Goal: Task Accomplishment & Management: Manage account settings

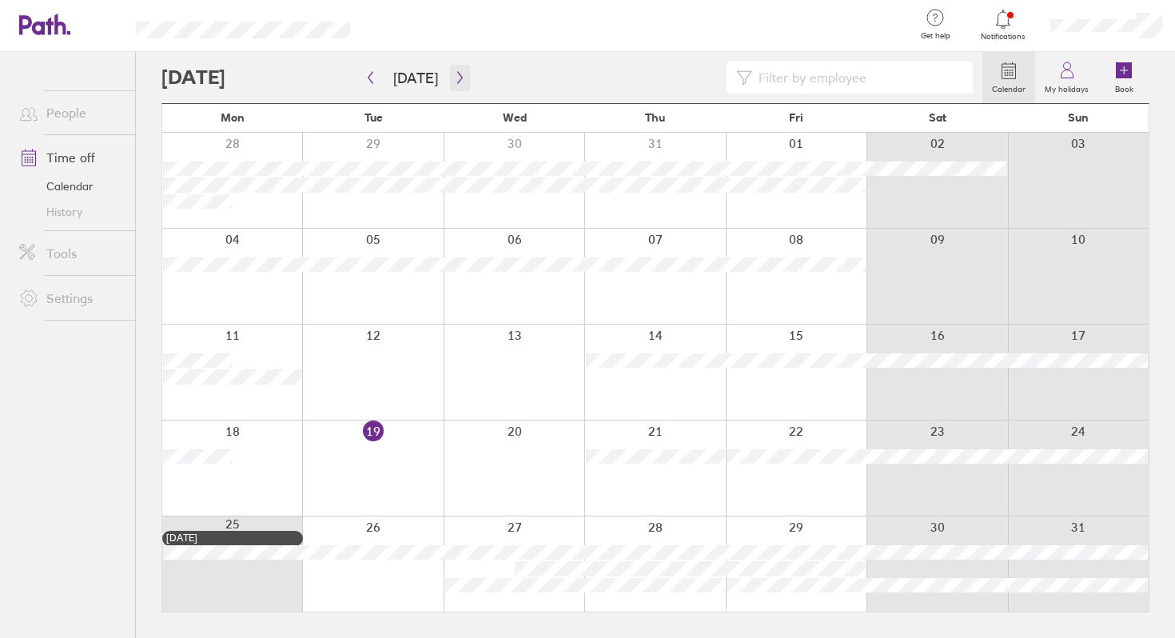
click at [455, 70] on button "button" at bounding box center [460, 78] width 20 height 26
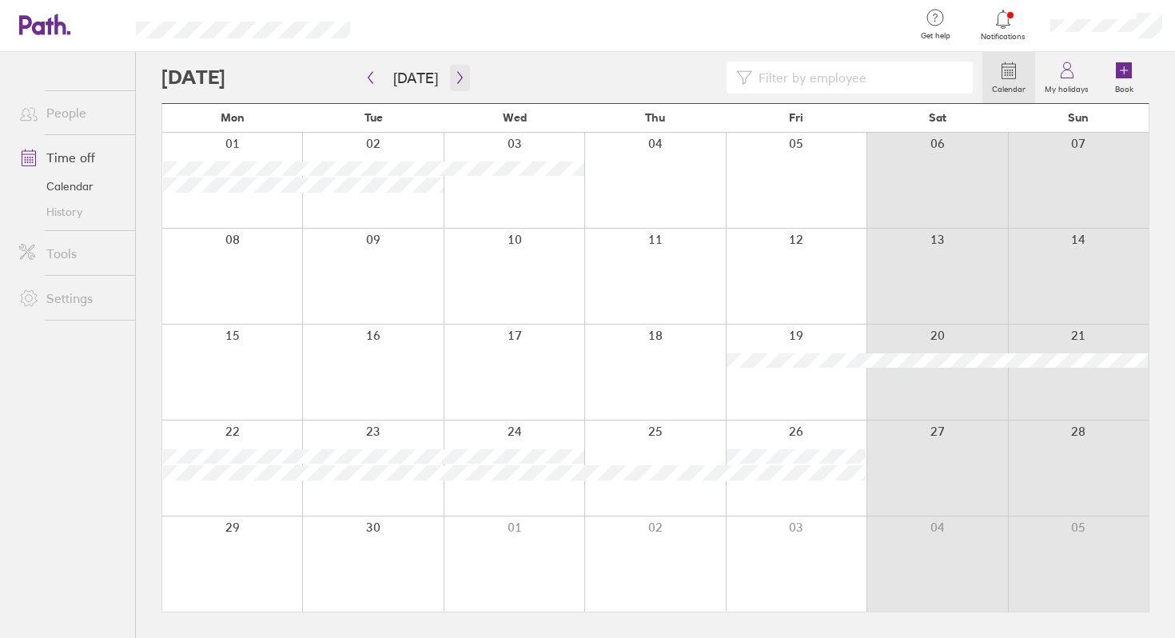
click at [455, 70] on button "button" at bounding box center [460, 78] width 20 height 26
click at [454, 77] on icon "button" at bounding box center [460, 77] width 12 height 13
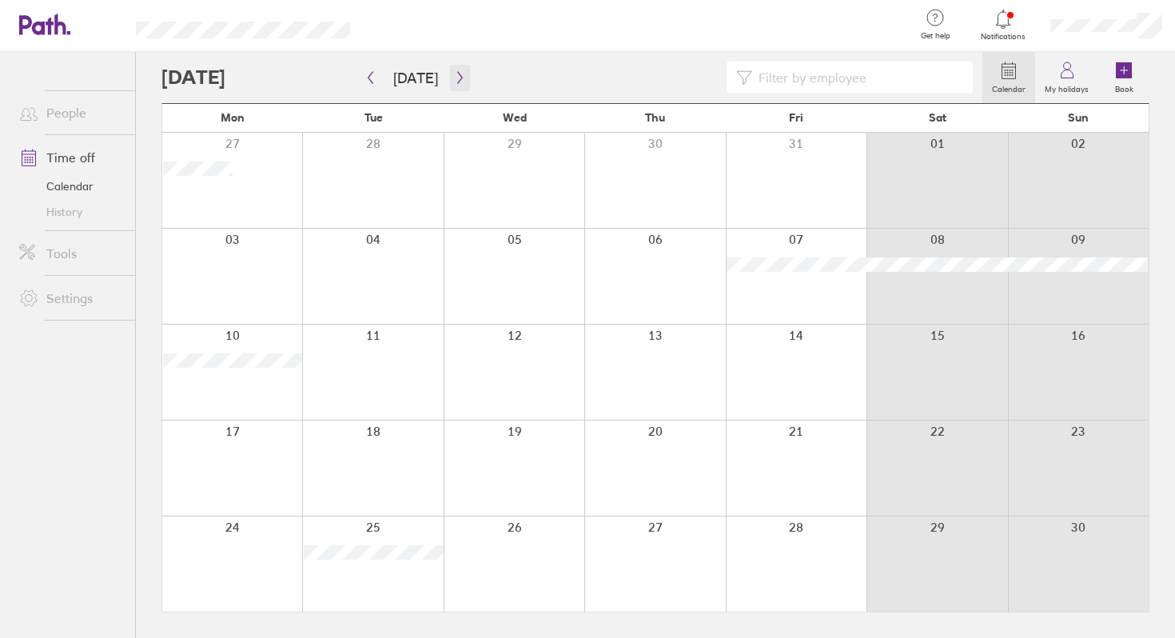
click at [454, 77] on icon "button" at bounding box center [460, 77] width 12 height 13
